Goal: Transaction & Acquisition: Purchase product/service

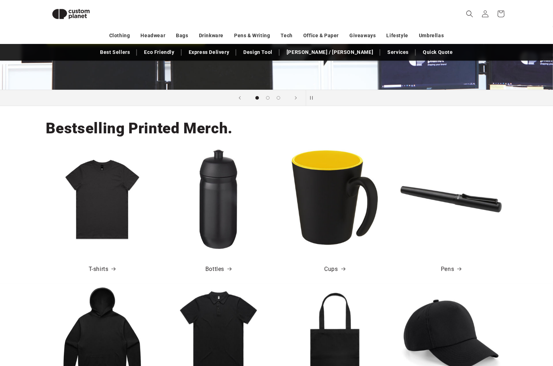
scroll to position [238, 0]
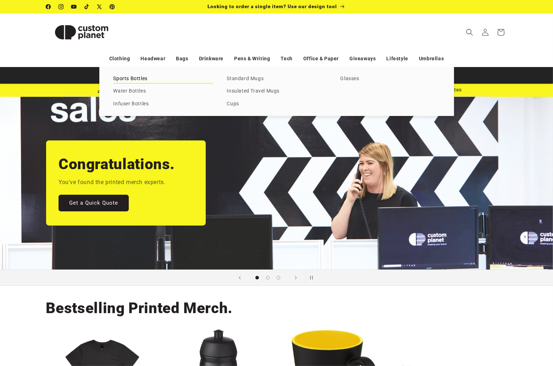
click at [126, 77] on link "Sports Bottles" at bounding box center [163, 79] width 99 height 10
